Goal: Complete application form

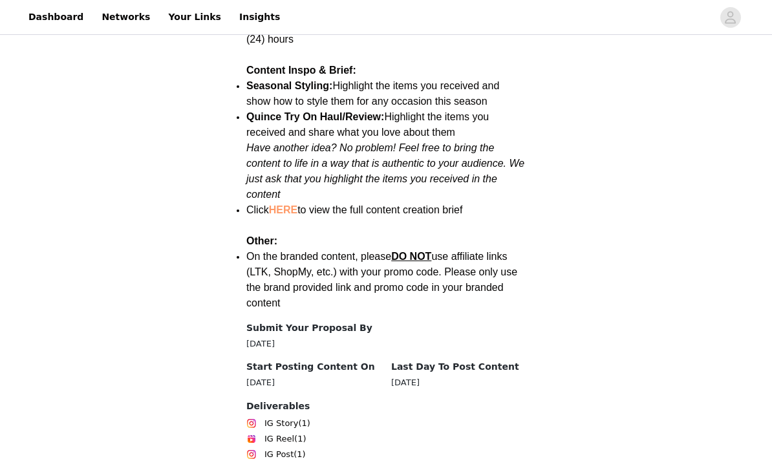
scroll to position [1787, 0]
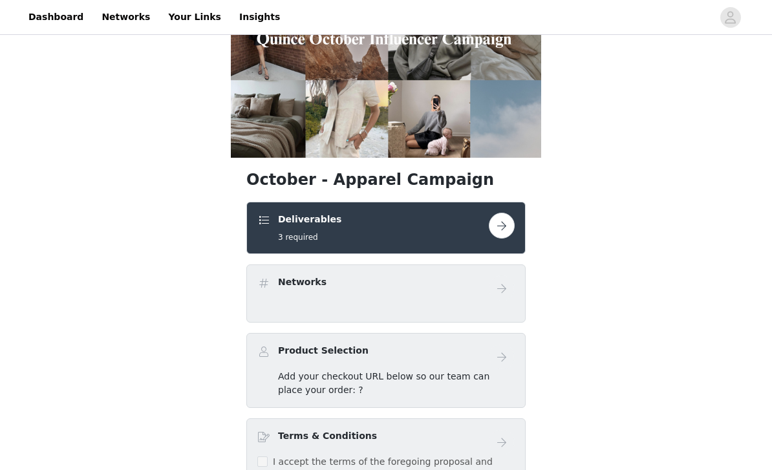
scroll to position [114, 0]
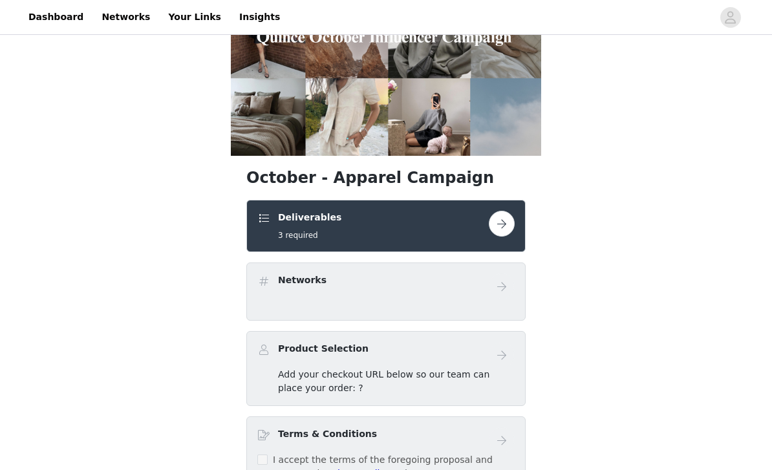
click at [509, 224] on button "button" at bounding box center [502, 224] width 26 height 26
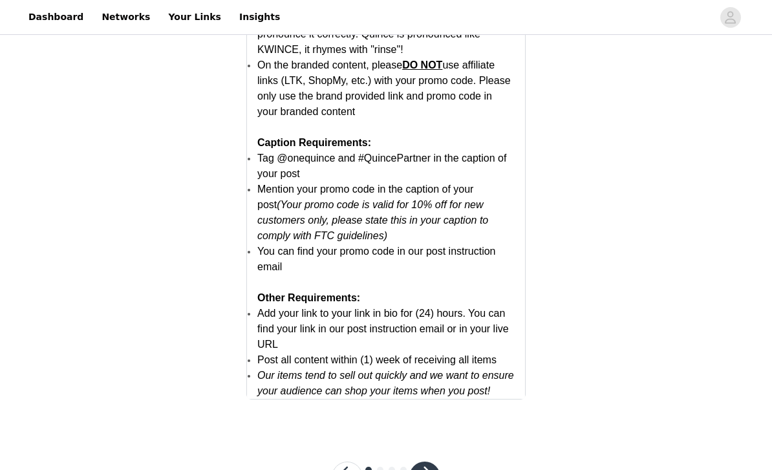
scroll to position [2531, 0]
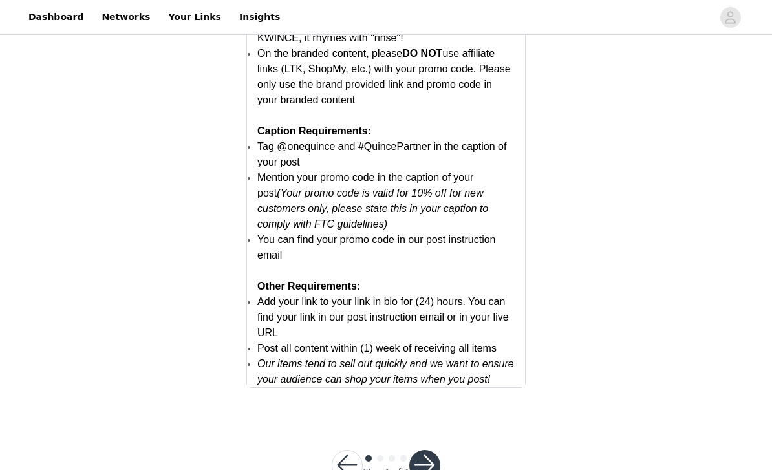
click at [432, 467] on button "button" at bounding box center [424, 465] width 31 height 31
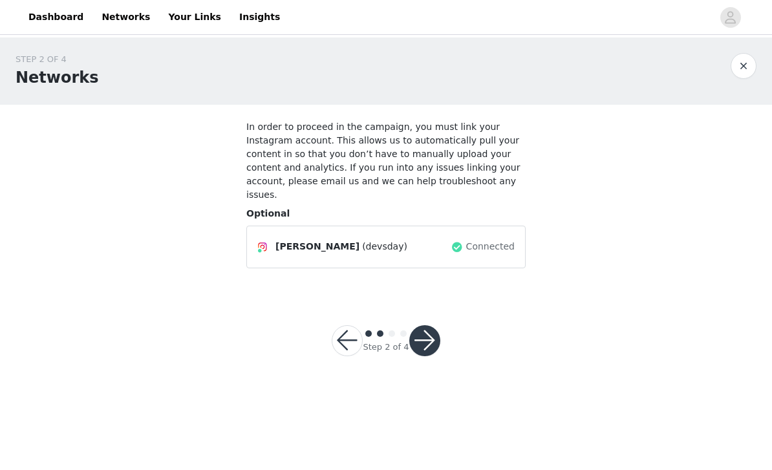
click at [431, 336] on button "button" at bounding box center [424, 340] width 31 height 31
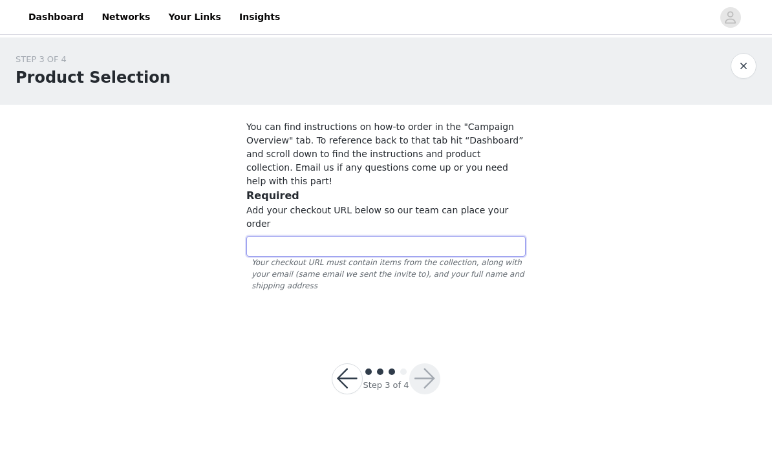
click at [402, 236] on input "text" at bounding box center [385, 246] width 279 height 21
paste input "[URL][DOMAIN_NAME]"
type input "[URL][DOMAIN_NAME]"
click at [429, 363] on button "button" at bounding box center [424, 378] width 31 height 31
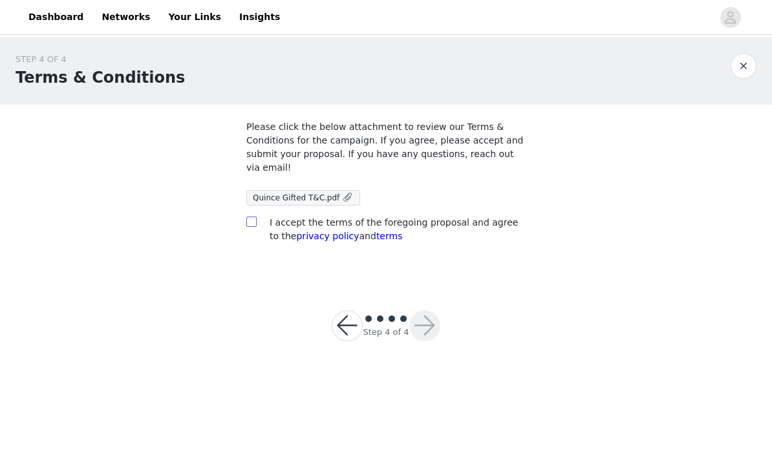
click at [254, 216] on label at bounding box center [251, 223] width 10 height 14
click at [254, 216] on input "checkbox" at bounding box center [250, 220] width 9 height 9
checkbox input "true"
click at [428, 326] on button "button" at bounding box center [424, 325] width 31 height 31
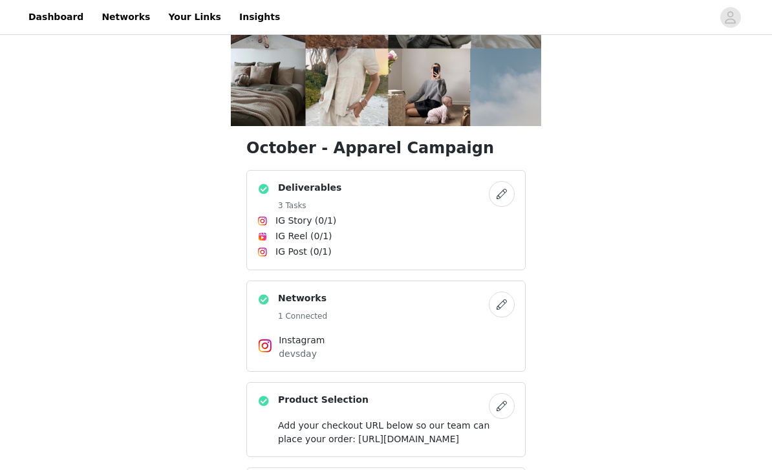
scroll to position [346, 0]
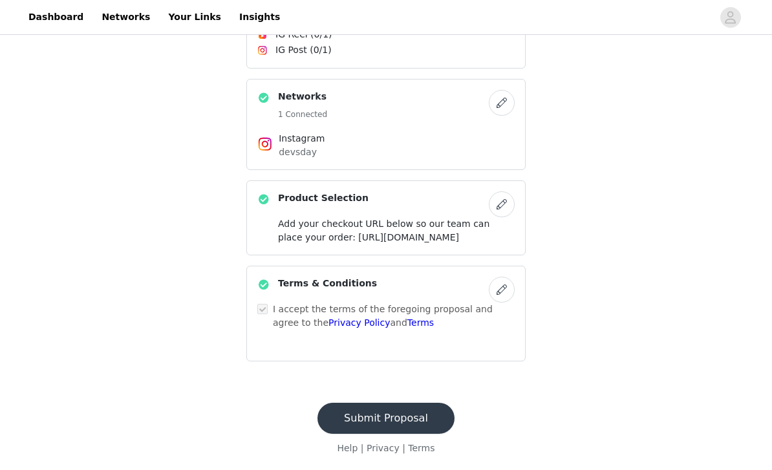
click at [391, 434] on button "Submit Proposal" at bounding box center [385, 418] width 137 height 31
